Goal: Task Accomplishment & Management: Use online tool/utility

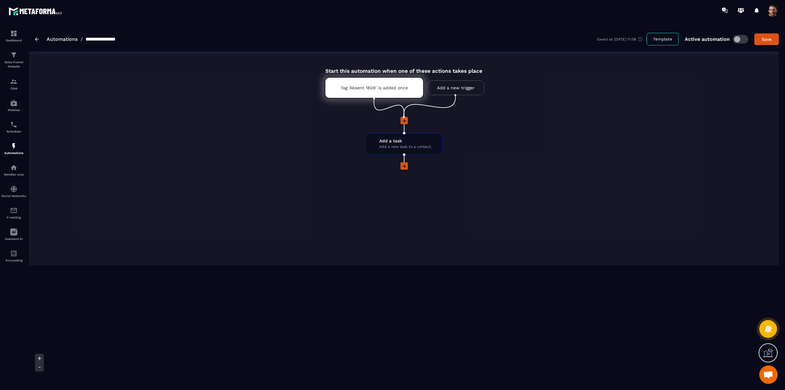
click at [36, 40] on img at bounding box center [37, 39] width 4 height 4
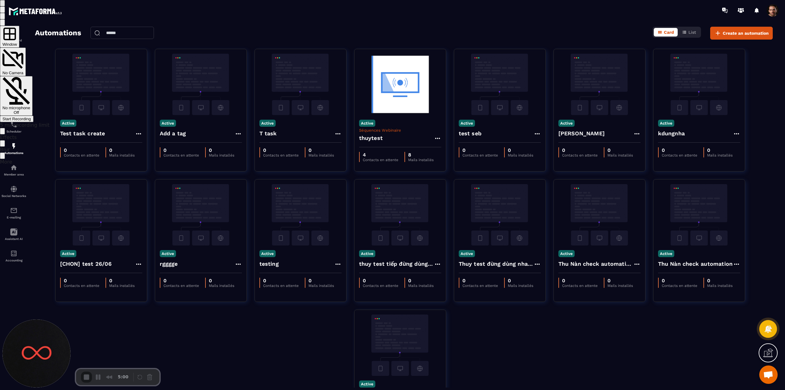
click at [31, 116] on span "Start Recording" at bounding box center [16, 118] width 29 height 5
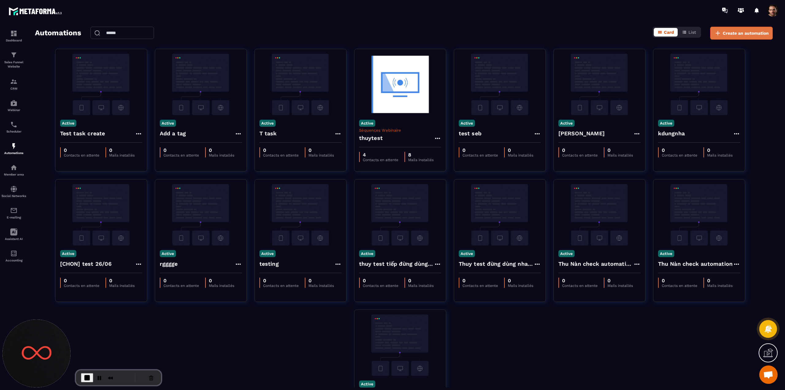
click at [741, 33] on span "Create an automation" at bounding box center [745, 33] width 46 height 6
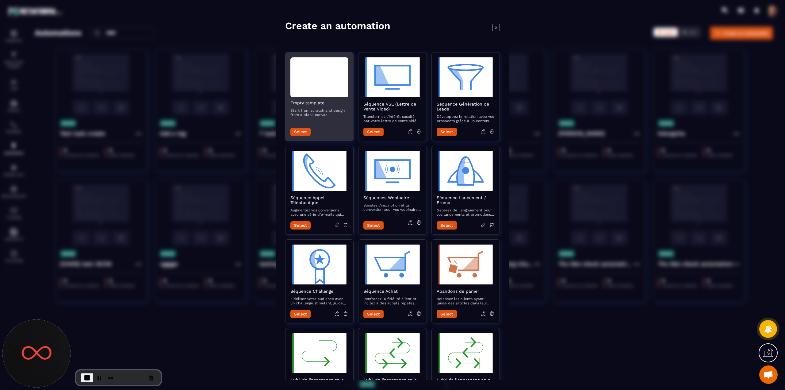
click at [333, 95] on div "Modal window" at bounding box center [319, 77] width 58 height 40
click at [331, 90] on div "Modal window" at bounding box center [319, 77] width 58 height 40
click at [298, 131] on button "Select" at bounding box center [300, 132] width 20 height 8
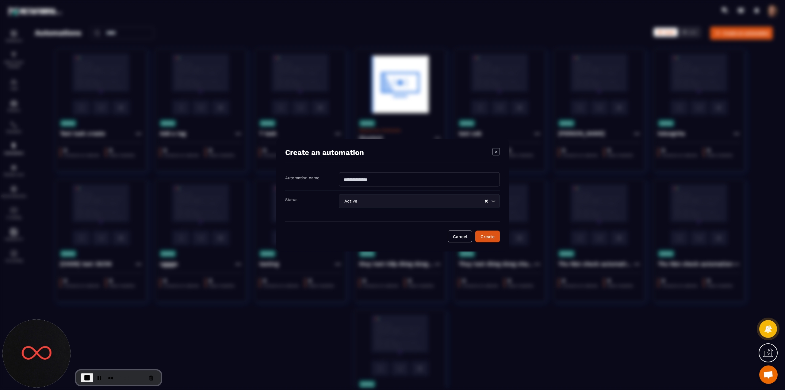
click at [362, 178] on input "Modal window" at bounding box center [419, 179] width 161 height 14
type input "********"
click at [489, 238] on button "Create" at bounding box center [487, 236] width 25 height 12
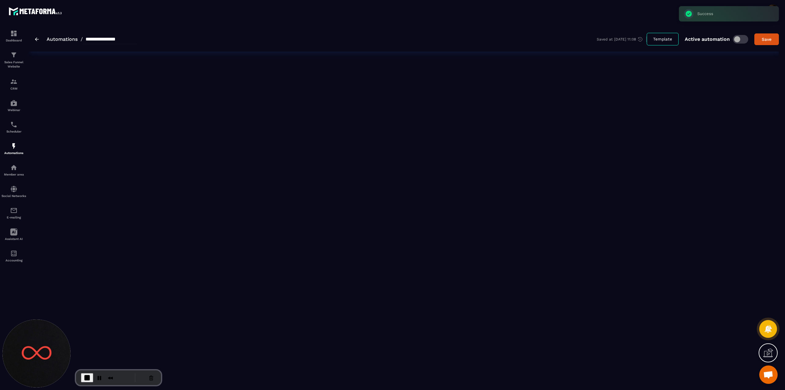
type input "********"
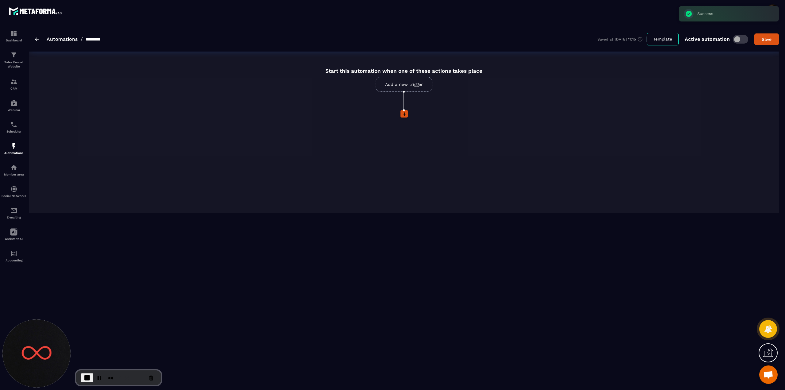
click at [412, 81] on link "Add a new trigger" at bounding box center [403, 84] width 57 height 15
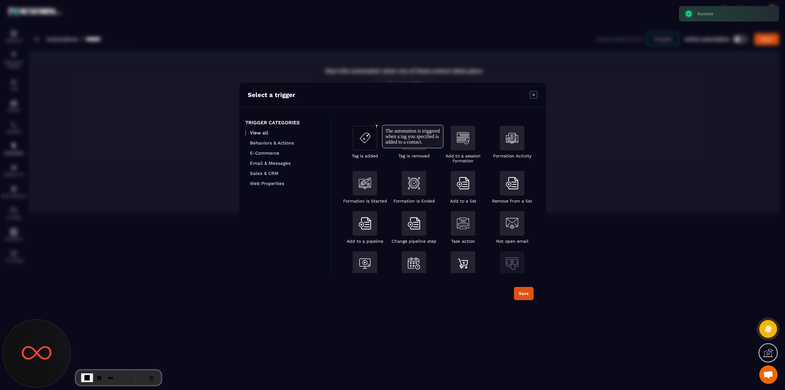
click at [364, 142] on img "Modal window" at bounding box center [365, 138] width 12 height 12
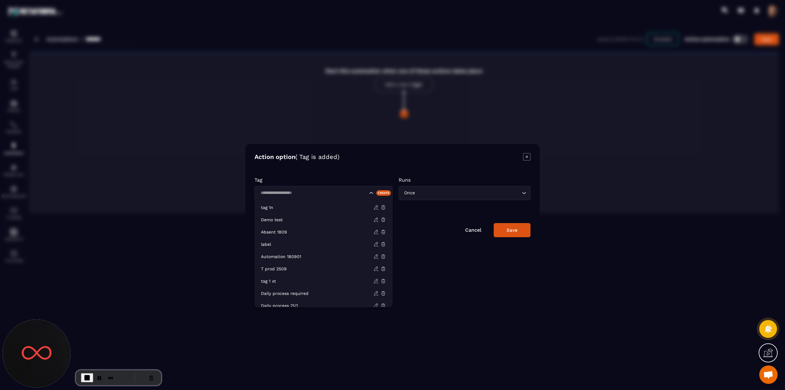
click at [312, 190] on input "Search for option" at bounding box center [312, 192] width 109 height 7
click at [278, 243] on p "label" at bounding box center [317, 244] width 112 height 6
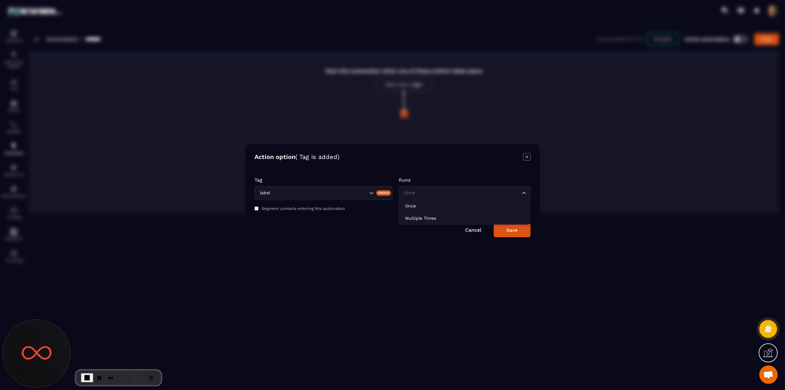
click at [448, 196] on div "Once Loading..." at bounding box center [464, 193] width 132 height 14
click at [452, 194] on input "Search for option" at bounding box center [461, 192] width 118 height 7
click at [514, 232] on div "Save" at bounding box center [511, 230] width 11 height 6
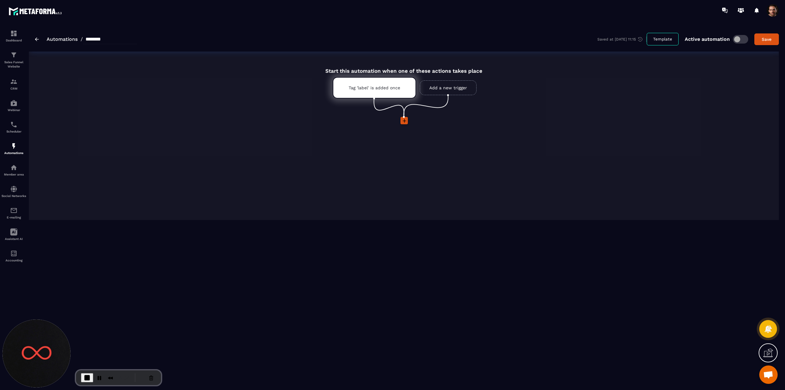
click at [405, 120] on icon at bounding box center [404, 121] width 6 height 6
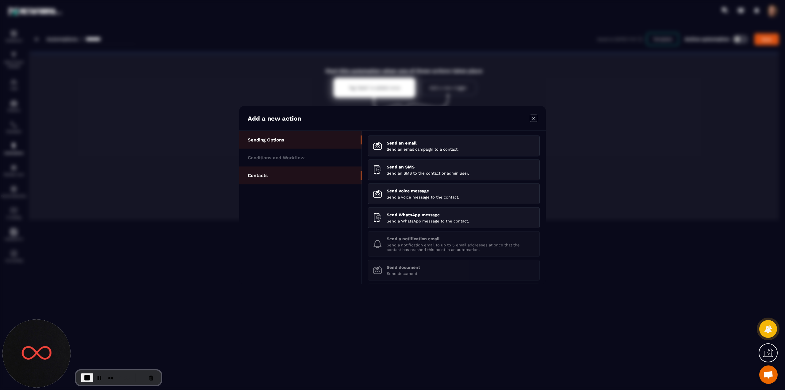
click at [266, 174] on p "Contacts" at bounding box center [258, 175] width 20 height 6
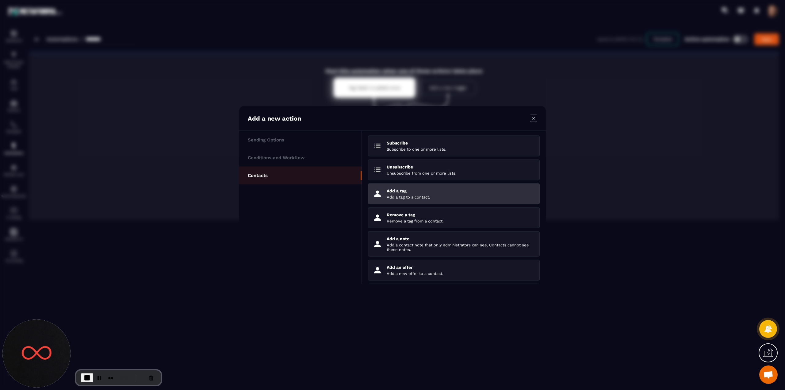
click at [429, 197] on p "Add a tag to a contact." at bounding box center [461, 196] width 148 height 5
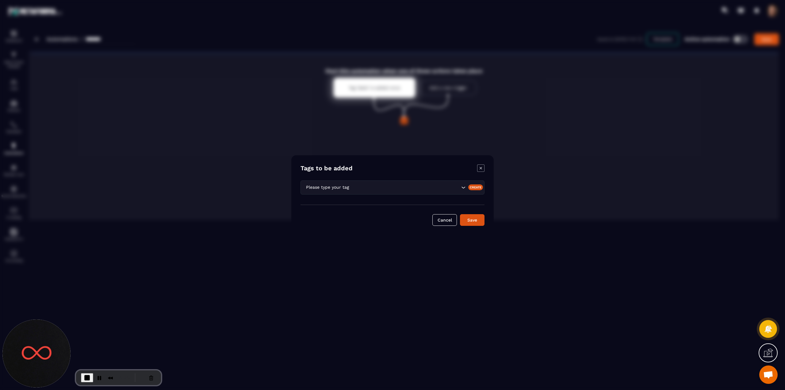
click at [481, 168] on icon "Modal window" at bounding box center [480, 167] width 7 height 7
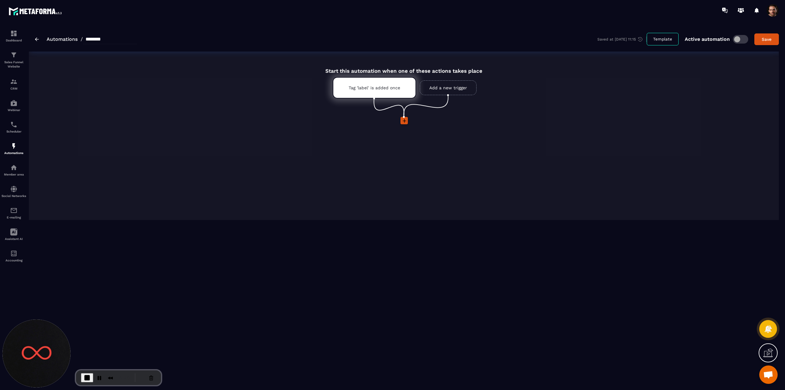
click at [404, 120] on icon at bounding box center [404, 121] width 4 height 4
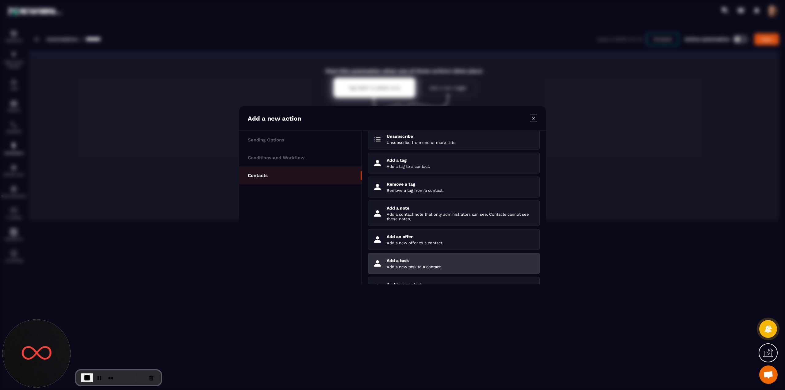
scroll to position [52, 0]
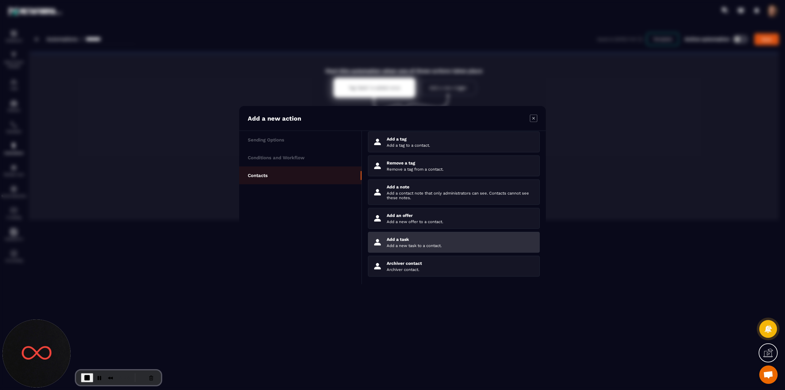
click at [419, 239] on p "Add a task" at bounding box center [461, 238] width 148 height 5
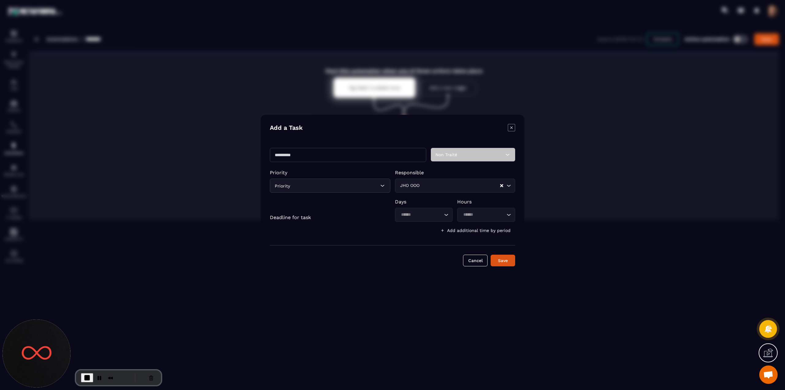
click at [330, 155] on input "Modal window" at bounding box center [348, 155] width 156 height 14
type input "**********"
click at [497, 261] on button "Save" at bounding box center [502, 260] width 25 height 12
